Goal: Task Accomplishment & Management: Manage account settings

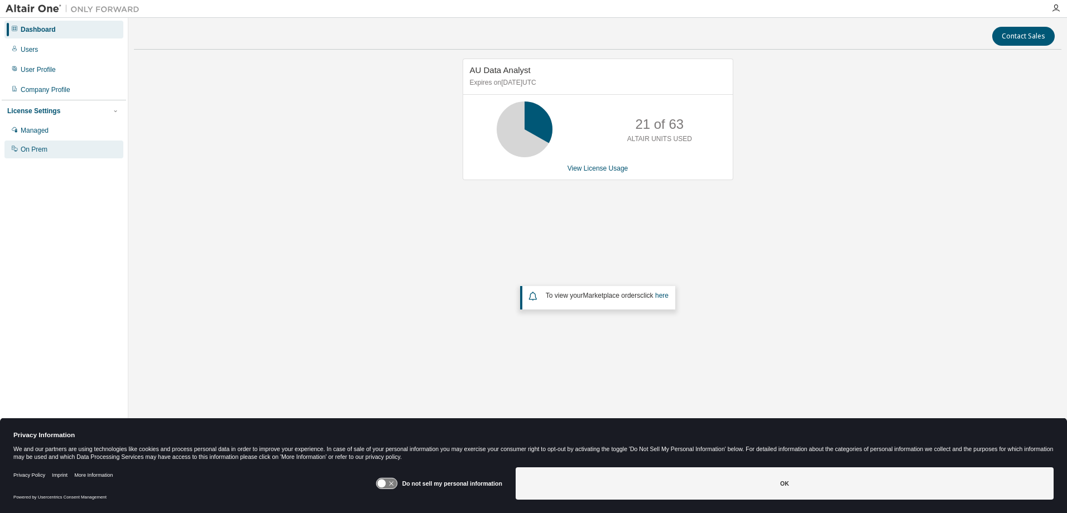
click at [42, 146] on div "On Prem" at bounding box center [34, 149] width 27 height 9
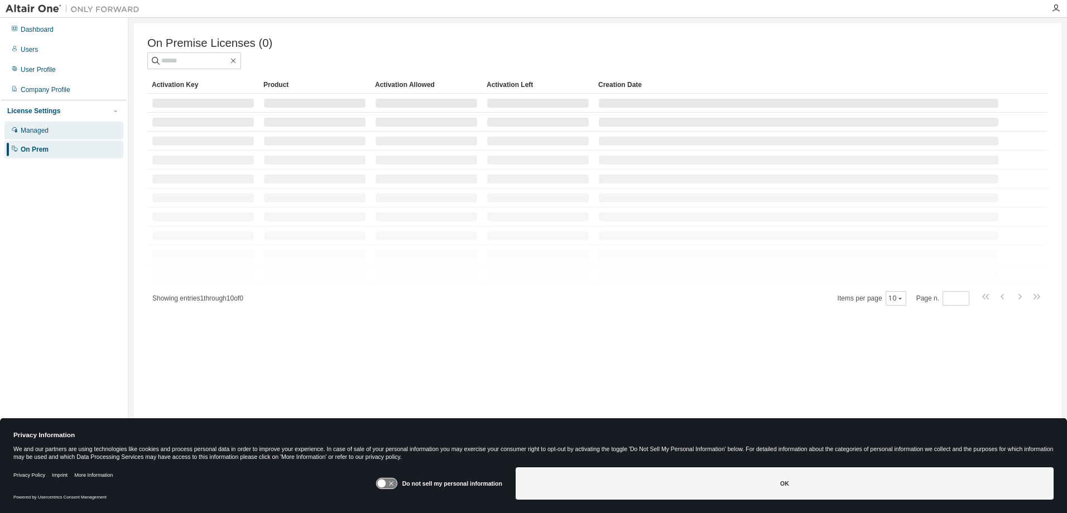
click at [44, 134] on div "Managed" at bounding box center [35, 130] width 28 height 9
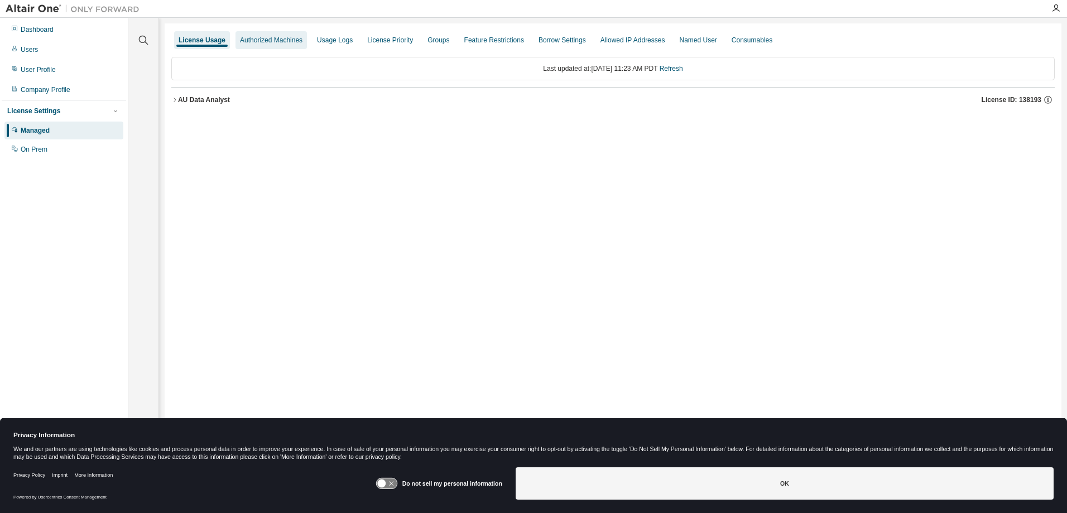
click at [270, 41] on div "Authorized Machines" at bounding box center [271, 40] width 63 height 9
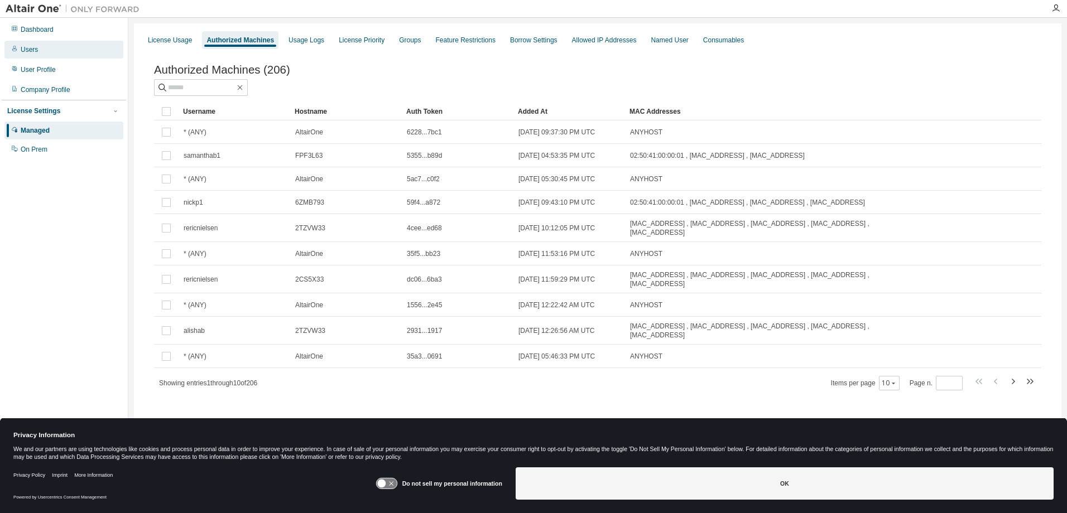
click at [32, 47] on div "Users" at bounding box center [29, 49] width 17 height 9
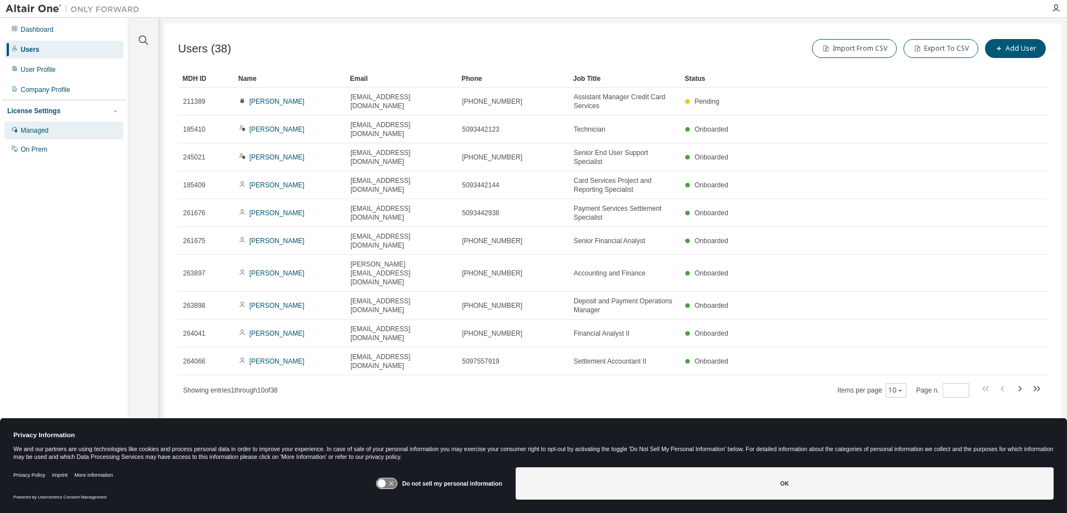
click at [35, 129] on div "Managed" at bounding box center [35, 130] width 28 height 9
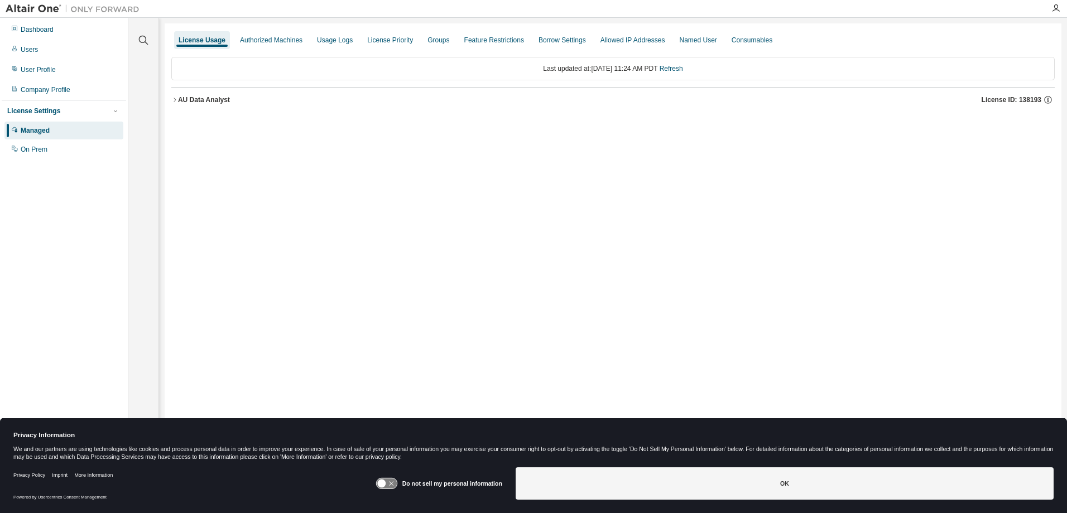
click at [193, 102] on div "AU Data Analyst" at bounding box center [204, 99] width 52 height 9
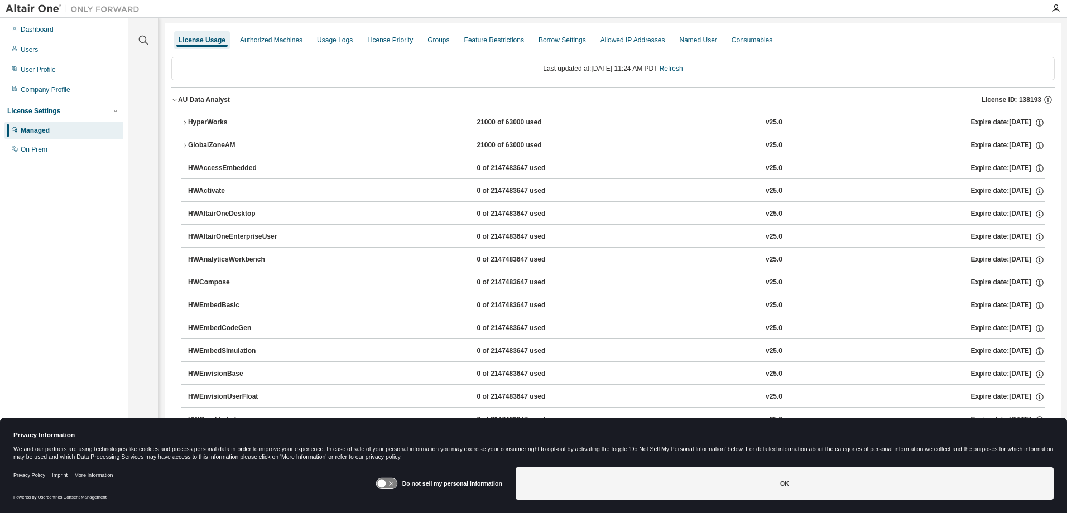
click at [193, 102] on div "AU Data Analyst" at bounding box center [204, 99] width 52 height 9
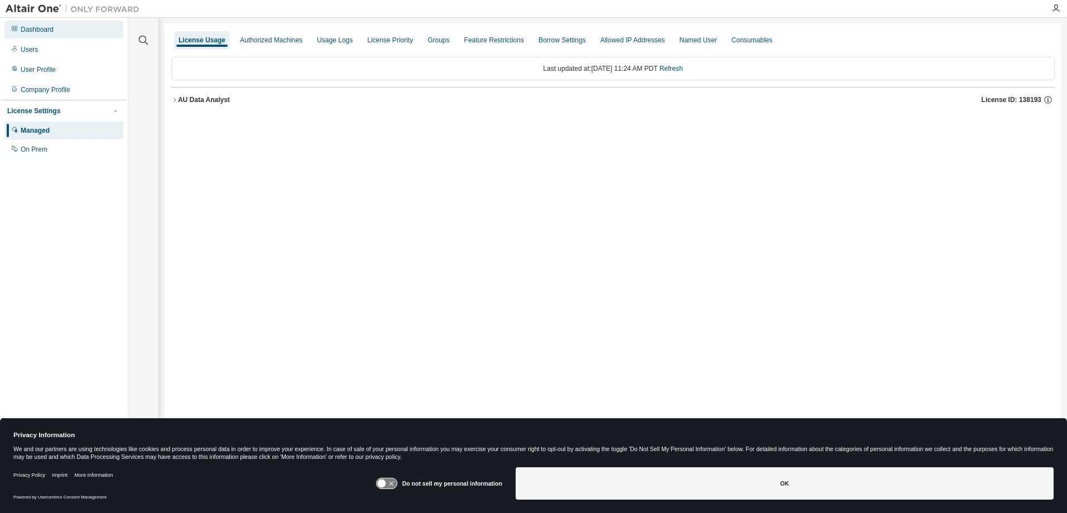
click at [40, 32] on div "Dashboard" at bounding box center [37, 29] width 33 height 9
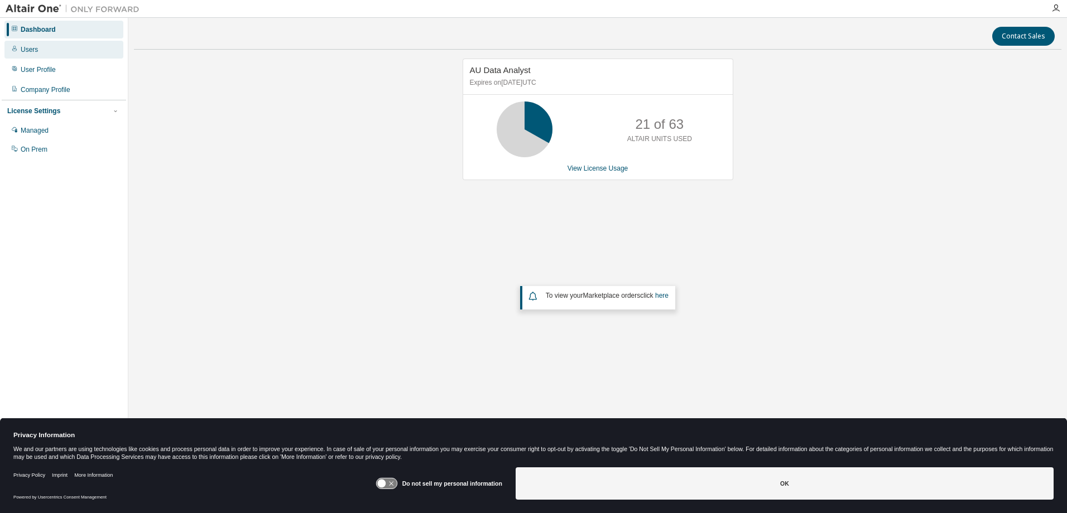
click at [38, 51] on div "Users" at bounding box center [63, 50] width 119 height 18
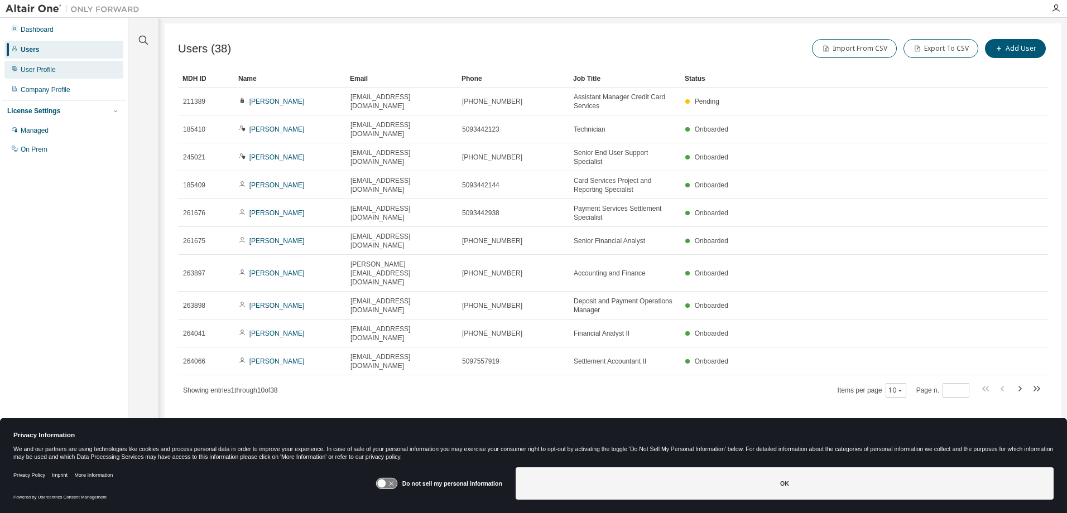
click at [46, 70] on div "User Profile" at bounding box center [38, 69] width 35 height 9
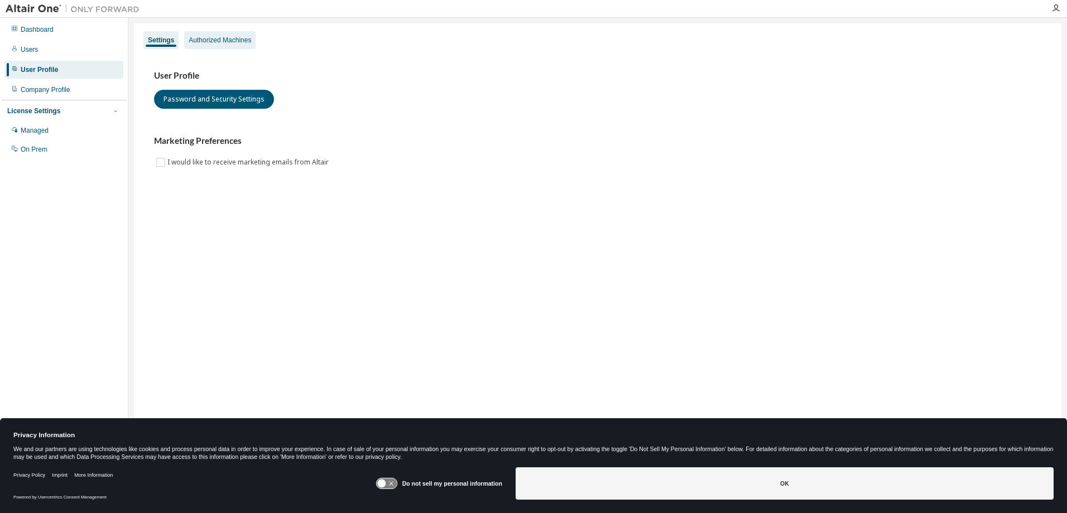
click at [229, 45] on div "Authorized Machines" at bounding box center [219, 40] width 71 height 18
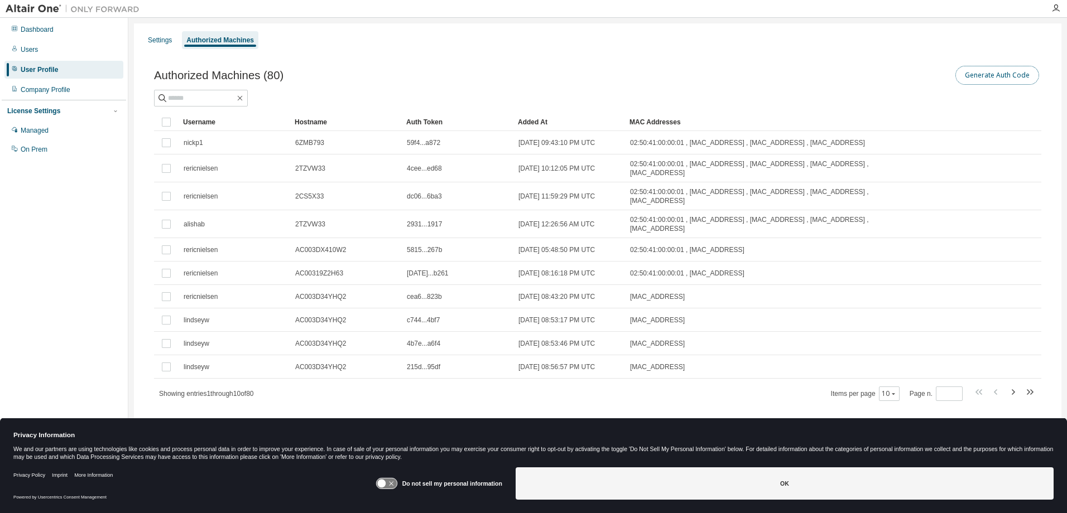
click at [996, 74] on button "Generate Auth Code" at bounding box center [997, 75] width 84 height 19
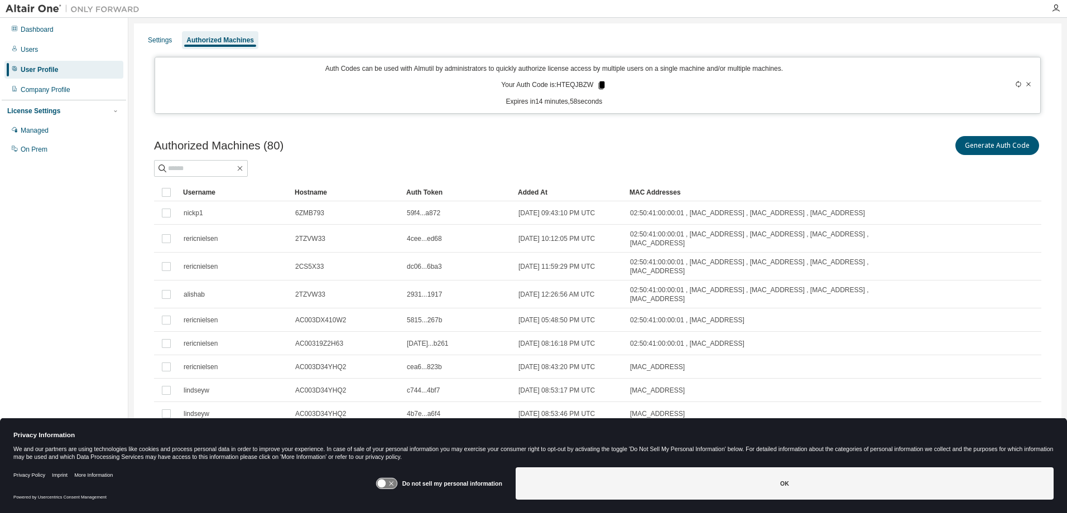
click at [599, 85] on icon at bounding box center [602, 85] width 6 height 8
